Goal: Navigation & Orientation: Find specific page/section

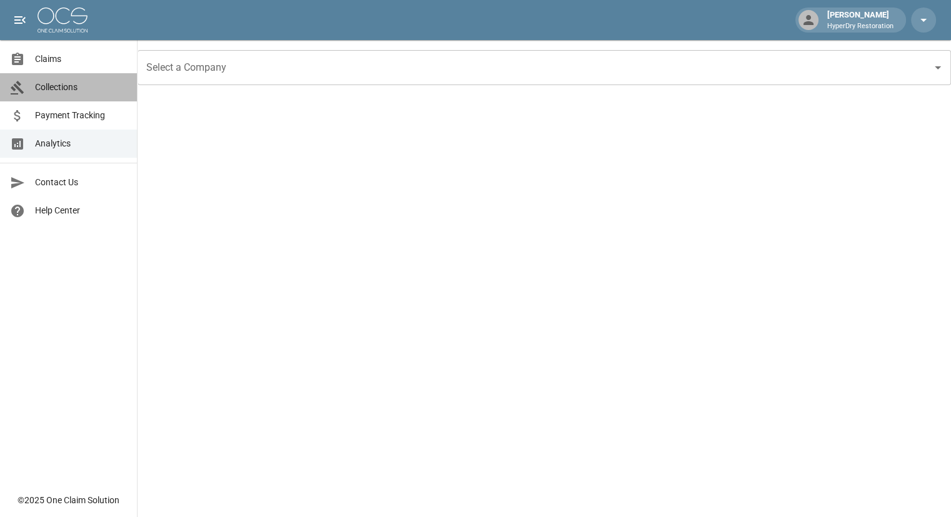
click at [85, 81] on span "Collections" at bounding box center [81, 87] width 92 height 13
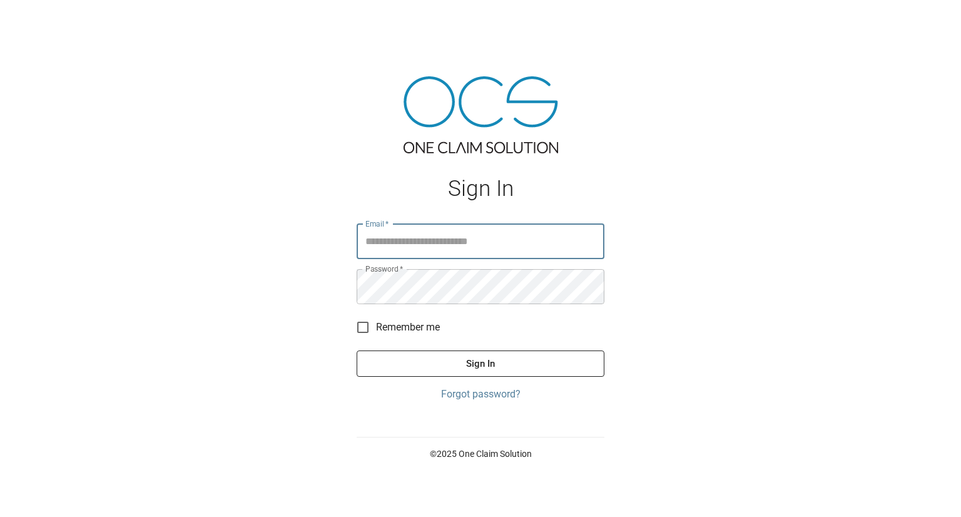
click at [462, 248] on input "Email   *" at bounding box center [480, 241] width 248 height 35
type input "**********"
click at [356, 350] on button "Sign In" at bounding box center [480, 363] width 248 height 26
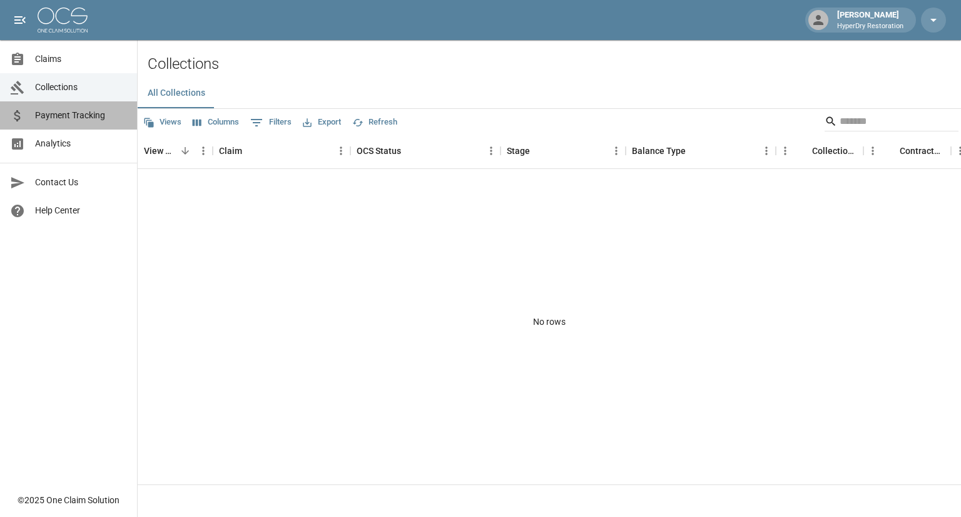
click at [83, 116] on span "Payment Tracking" at bounding box center [81, 115] width 92 height 13
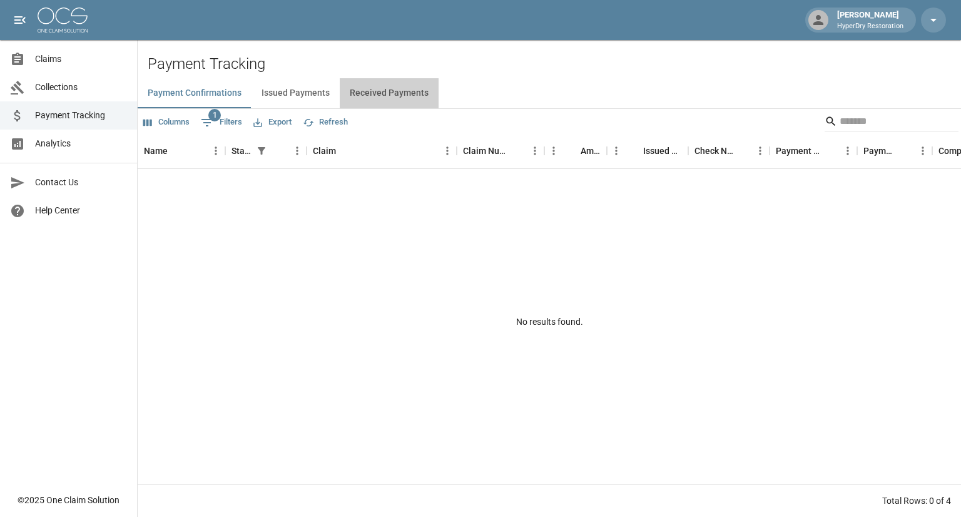
click at [388, 93] on button "Received Payments" at bounding box center [389, 93] width 99 height 30
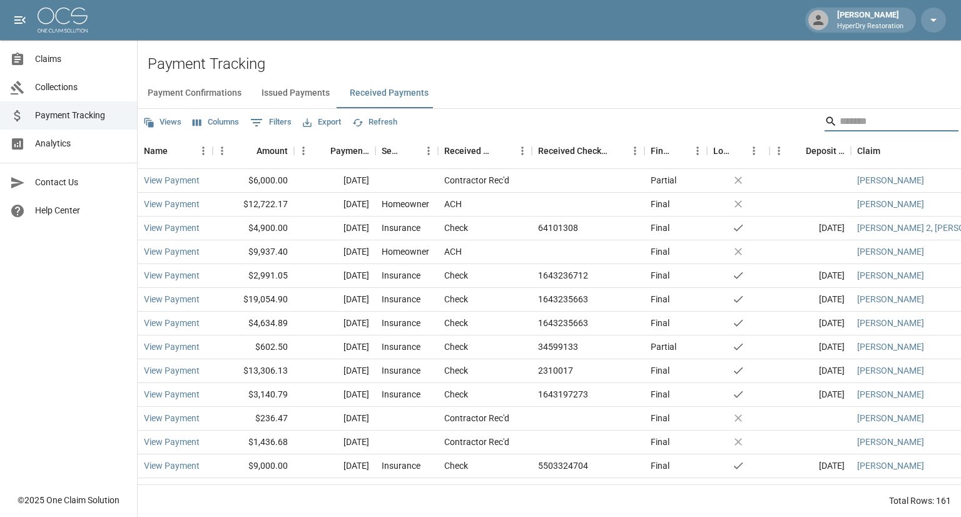
click at [849, 122] on input "Search" at bounding box center [889, 121] width 100 height 20
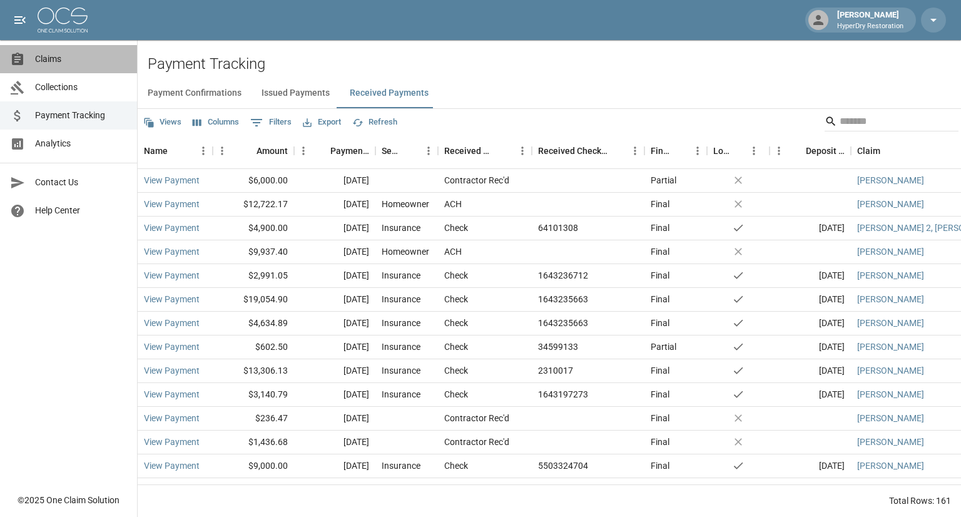
click at [68, 60] on span "Claims" at bounding box center [81, 59] width 92 height 13
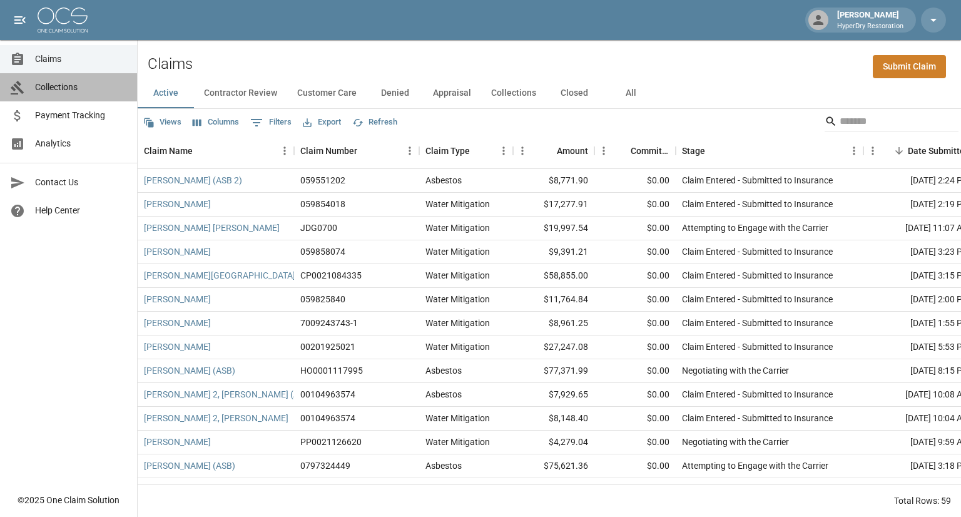
click at [77, 89] on span "Collections" at bounding box center [81, 87] width 92 height 13
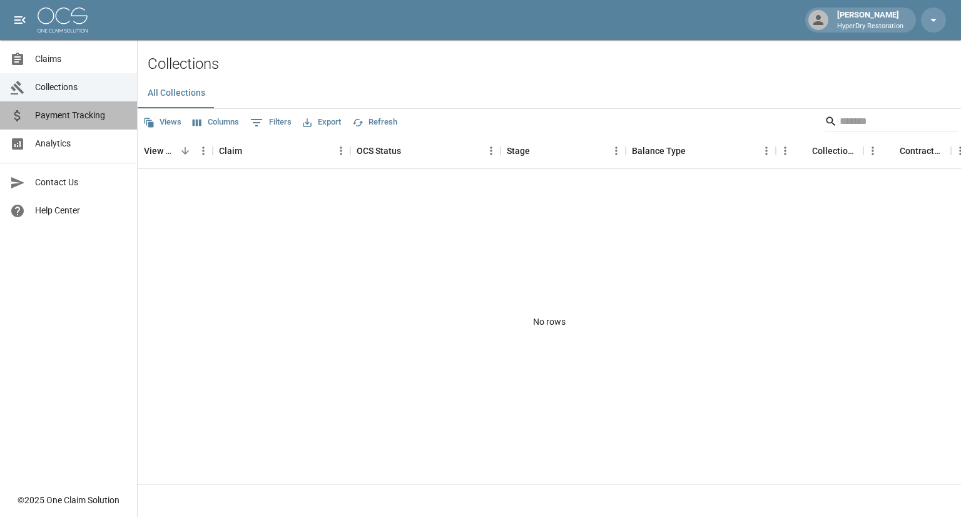
click at [83, 121] on span "Payment Tracking" at bounding box center [81, 115] width 92 height 13
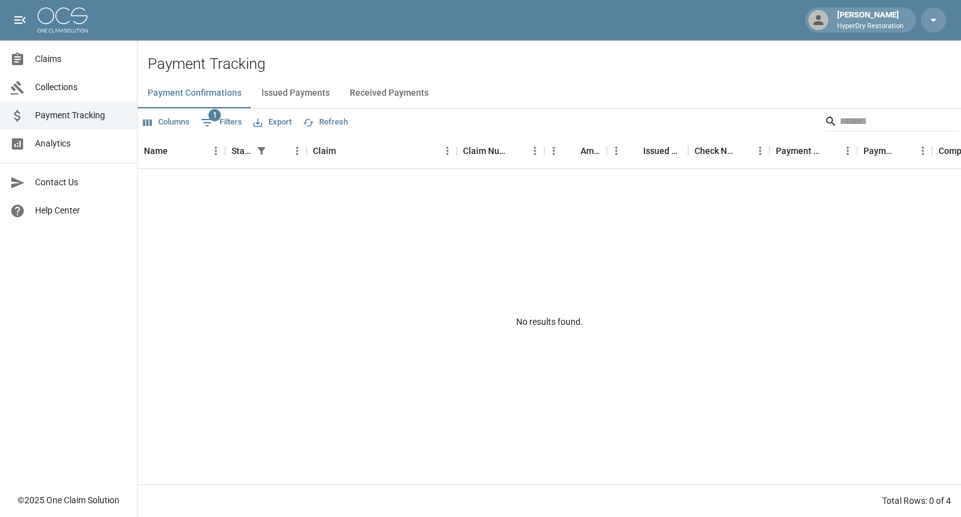
click at [83, 139] on span "Analytics" at bounding box center [81, 143] width 92 height 13
